Goal: Transaction & Acquisition: Book appointment/travel/reservation

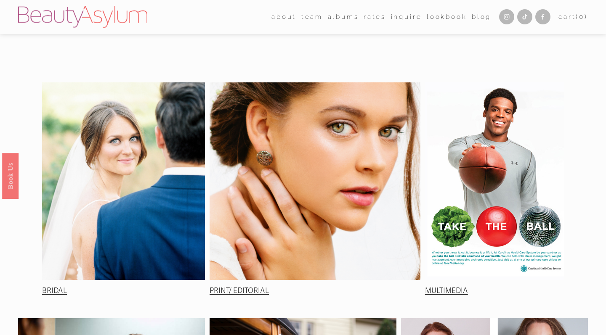
click at [400, 17] on link "Inquire" at bounding box center [406, 17] width 31 height 13
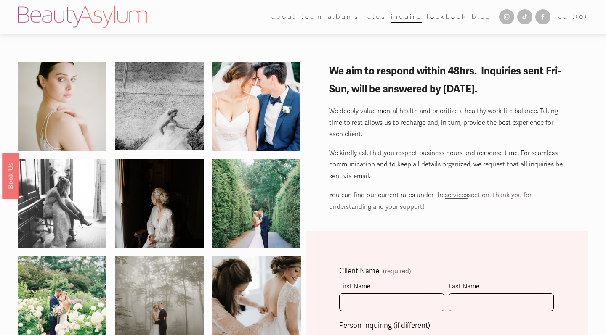
click at [450, 196] on span "services" at bounding box center [456, 195] width 23 height 8
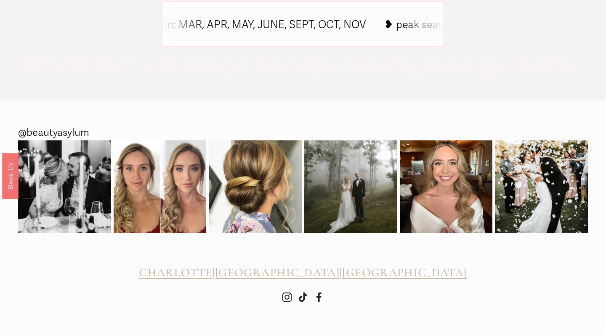
scroll to position [631, 0]
click at [297, 272] on span "[GEOGRAPHIC_DATA]" at bounding box center [277, 273] width 125 height 14
